Goal: Find specific fact

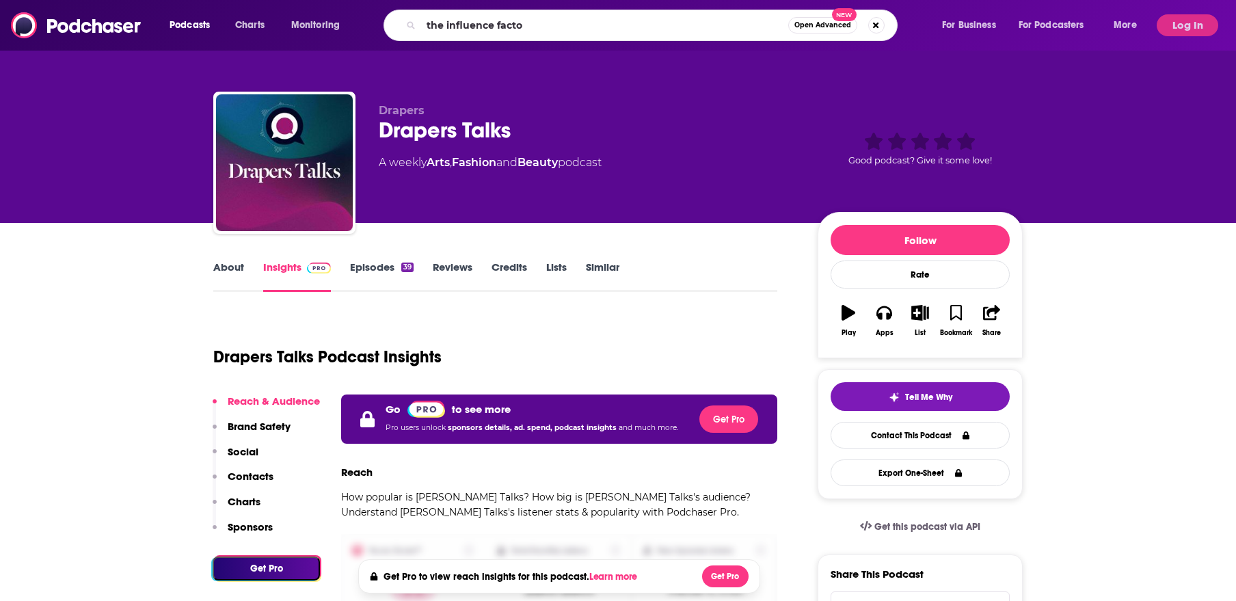
type input "the influence factor"
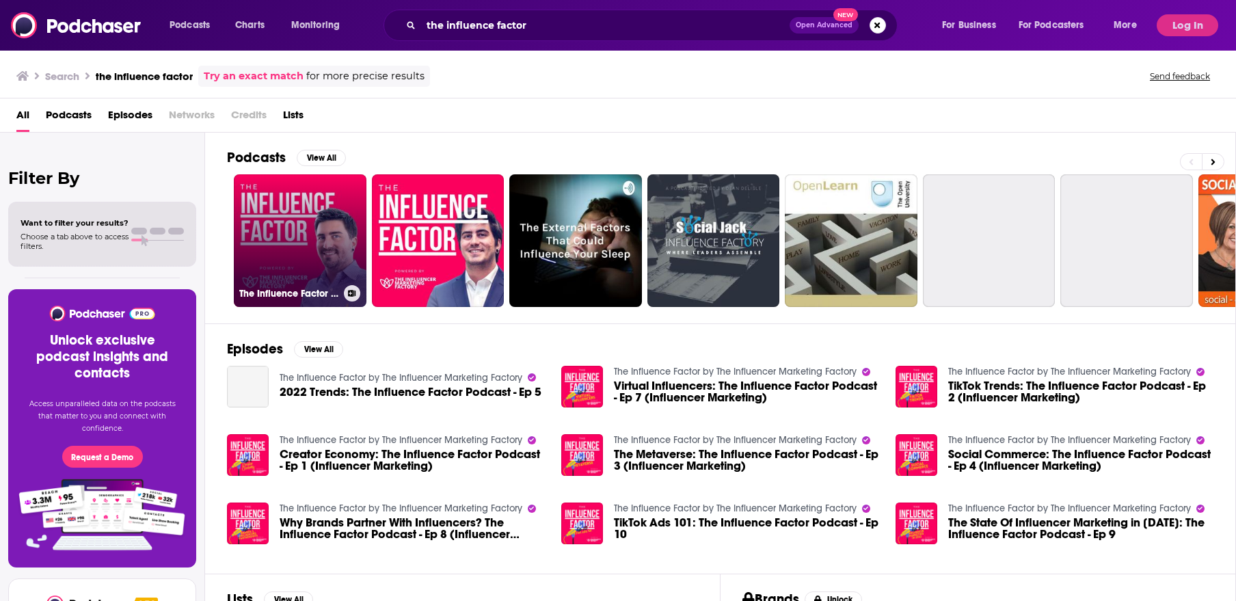
click at [324, 238] on link "The Influence Factor by The Influencer Marketing Factory" at bounding box center [300, 240] width 133 height 133
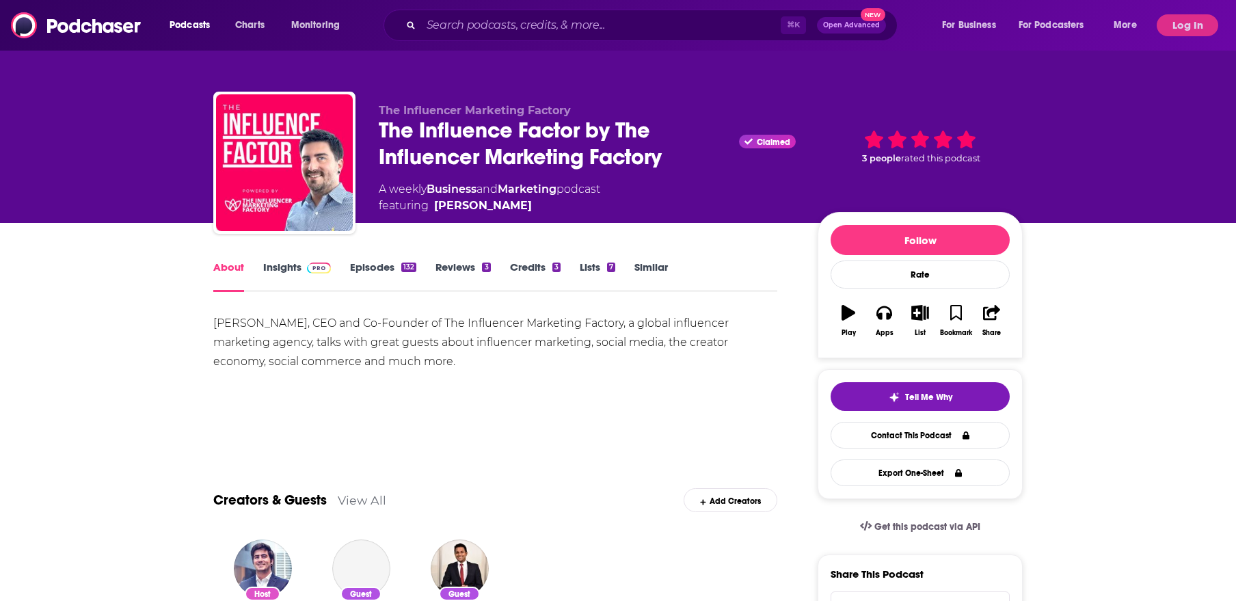
click at [364, 267] on link "Episodes 132" at bounding box center [383, 276] width 66 height 31
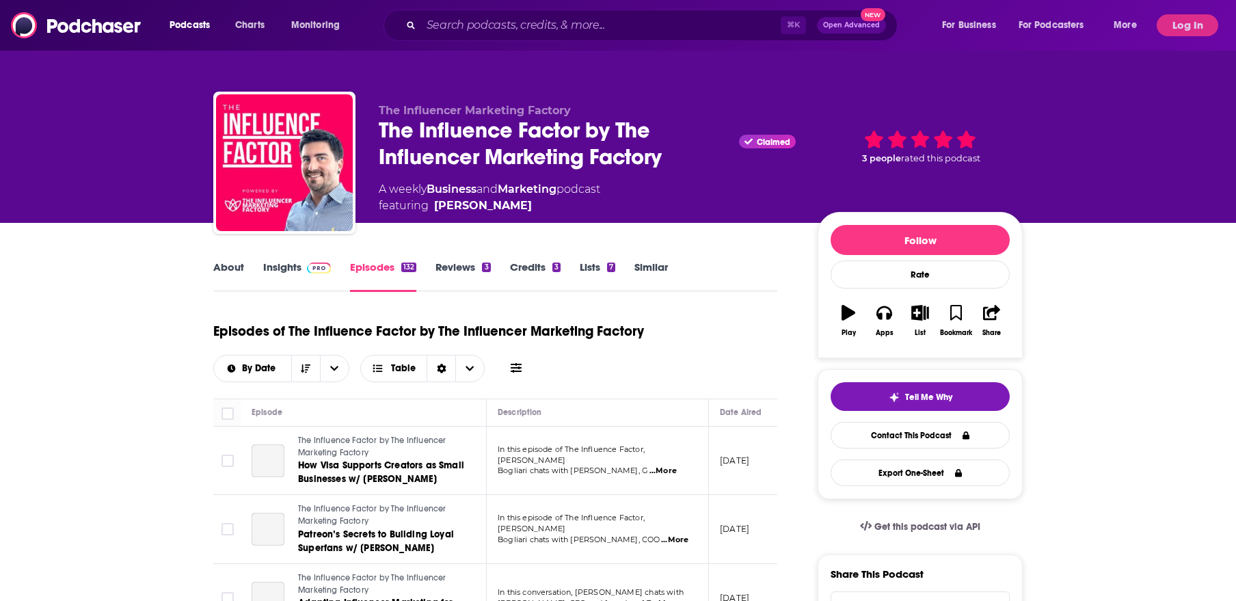
click at [297, 276] on link "Insights" at bounding box center [297, 276] width 68 height 31
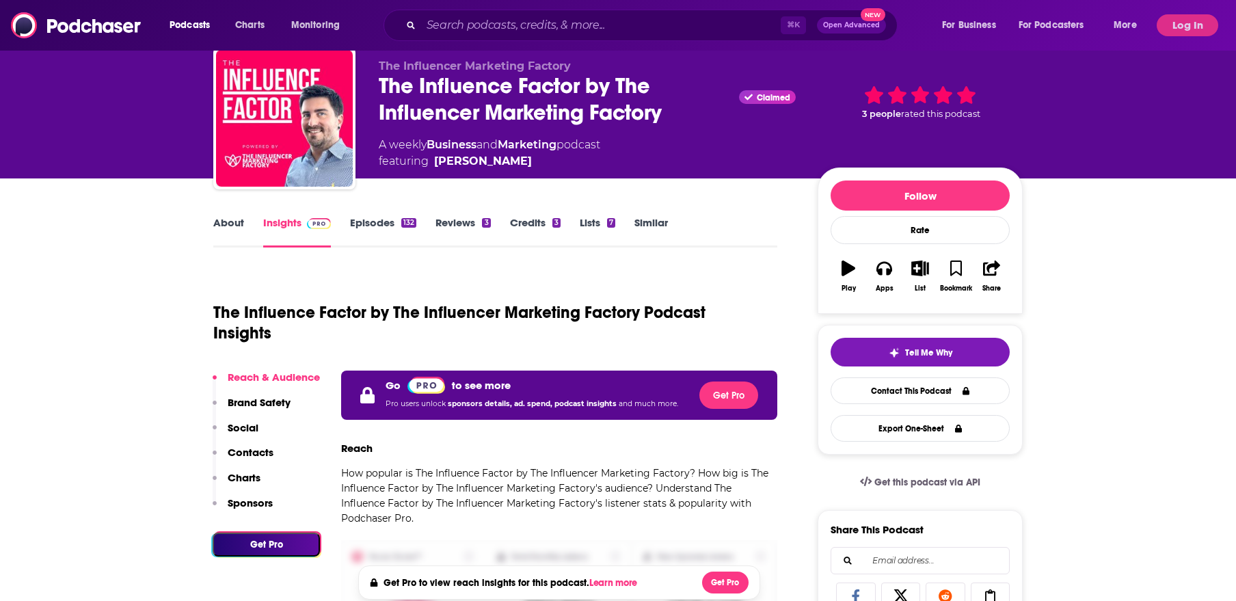
scroll to position [148, 0]
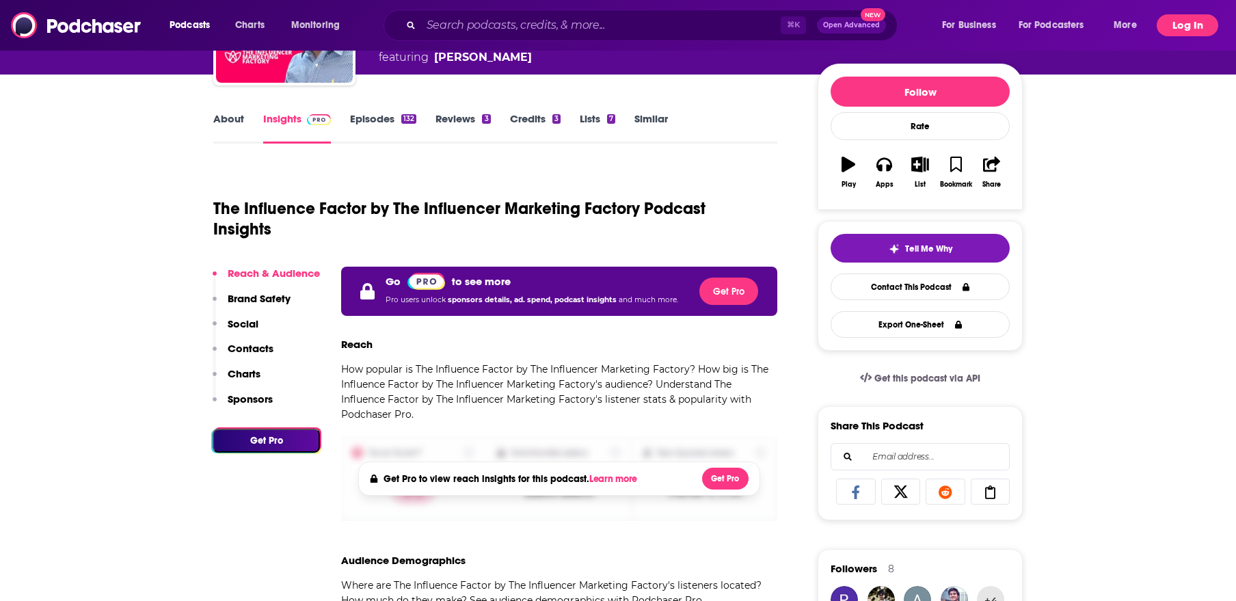
click at [1186, 29] on button "Log In" at bounding box center [1188, 25] width 62 height 22
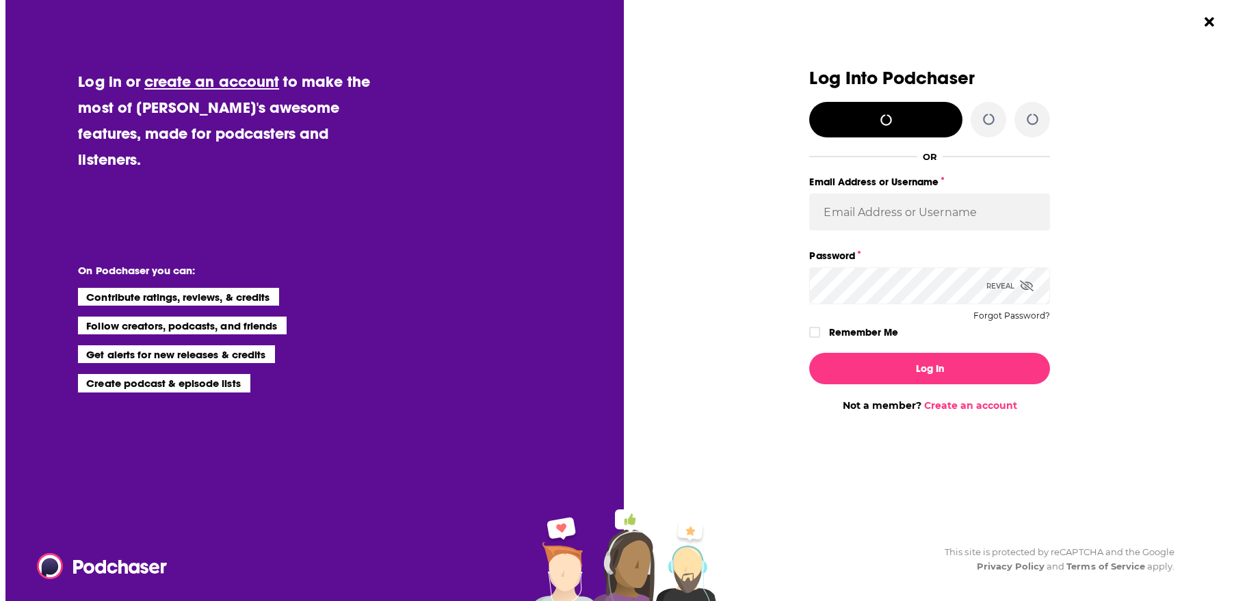
scroll to position [0, 0]
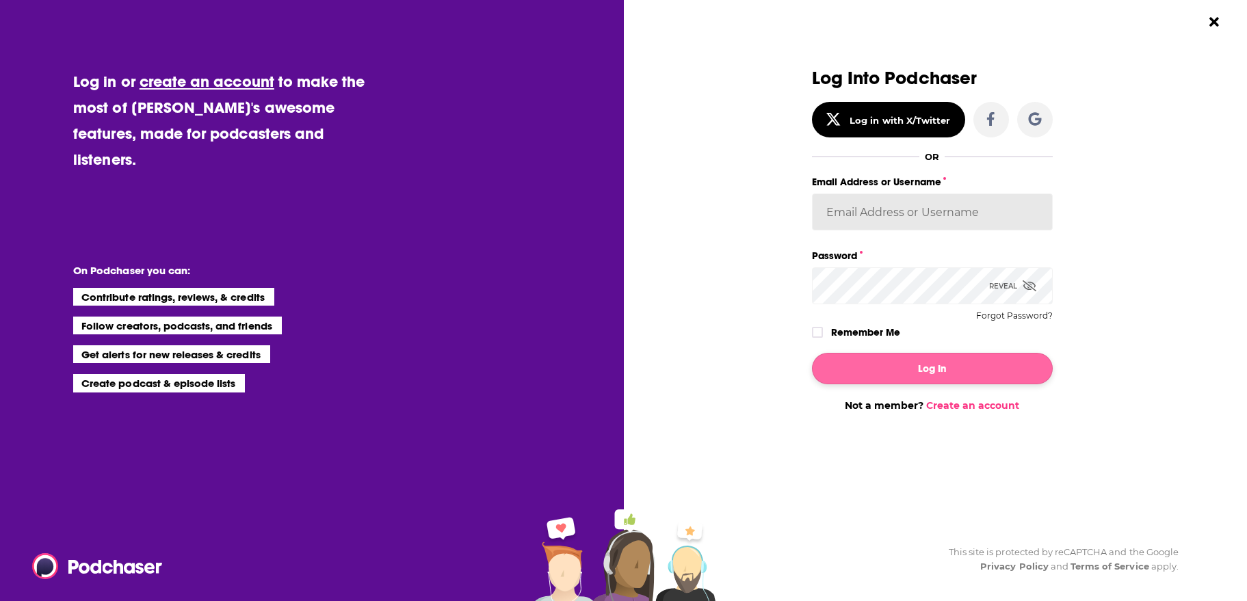
type input "[PERSON_NAME][EMAIL_ADDRESS][DOMAIN_NAME]"
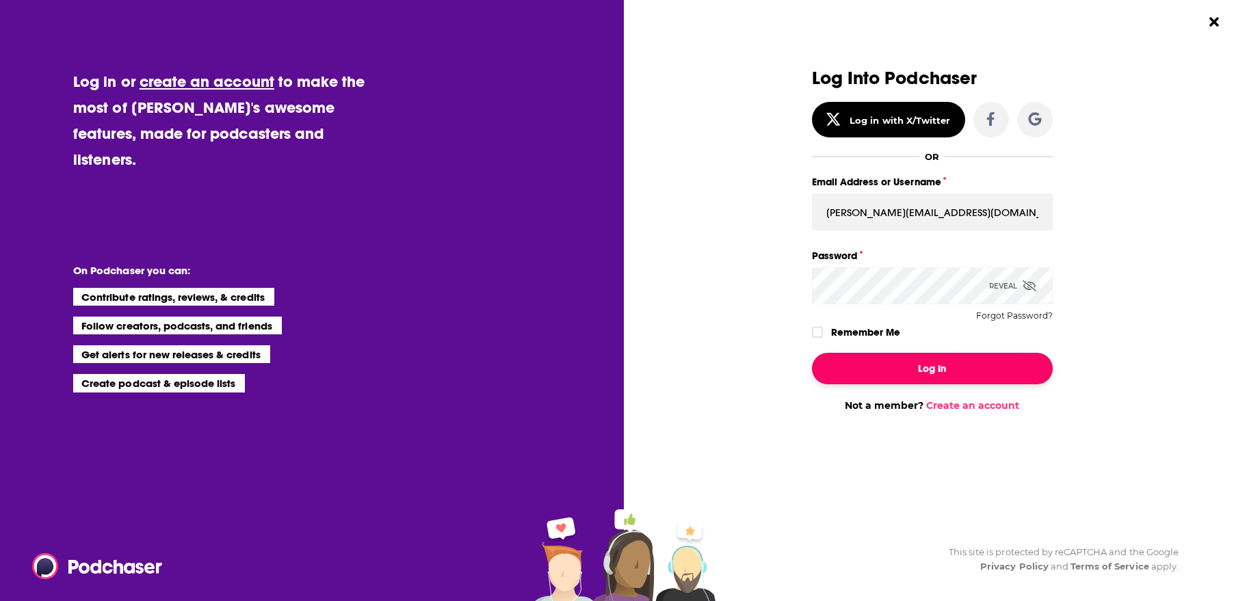
click at [901, 369] on button "Log In" at bounding box center [932, 368] width 241 height 31
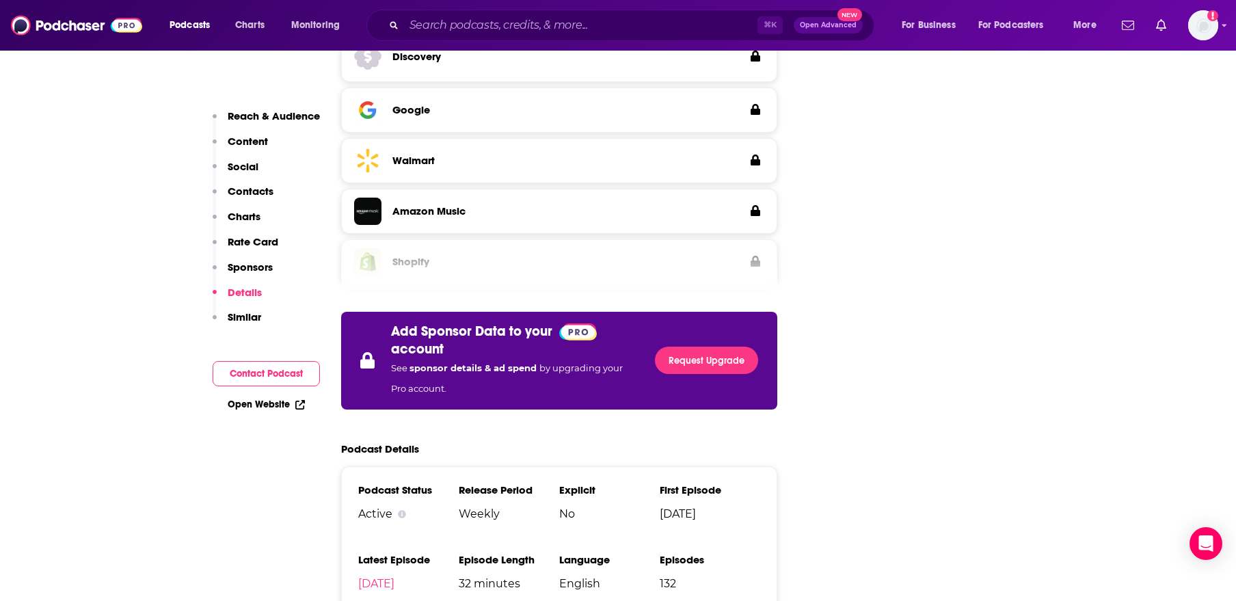
scroll to position [2748, 0]
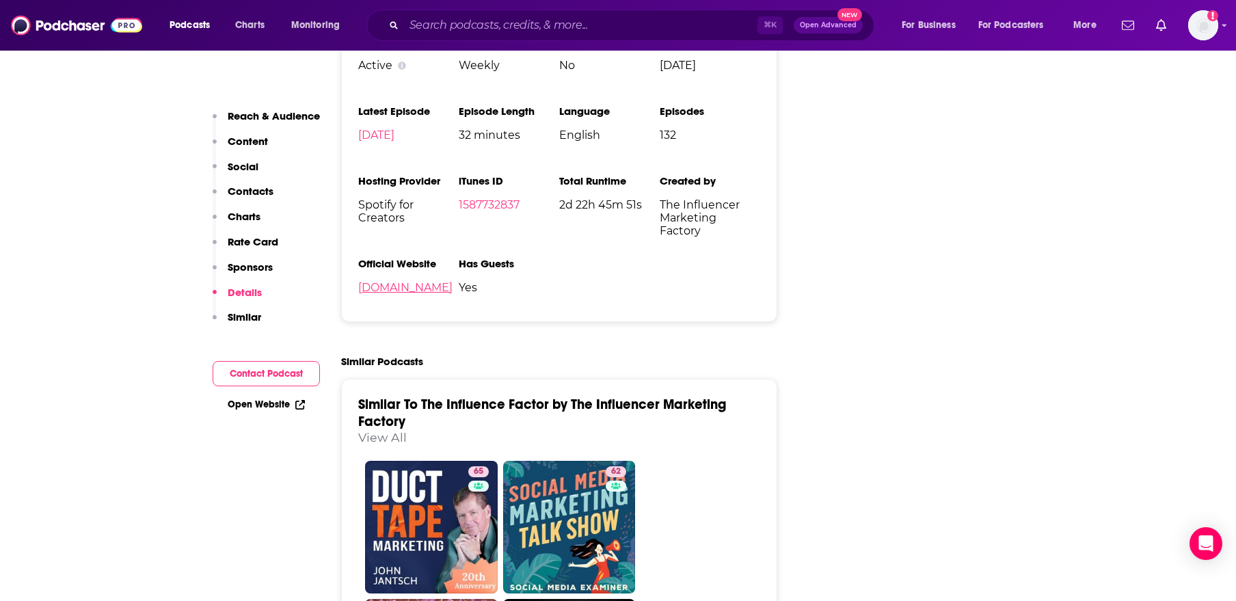
click at [440, 281] on link "[DOMAIN_NAME]" at bounding box center [405, 287] width 94 height 13
